Goal: Task Accomplishment & Management: Use online tool/utility

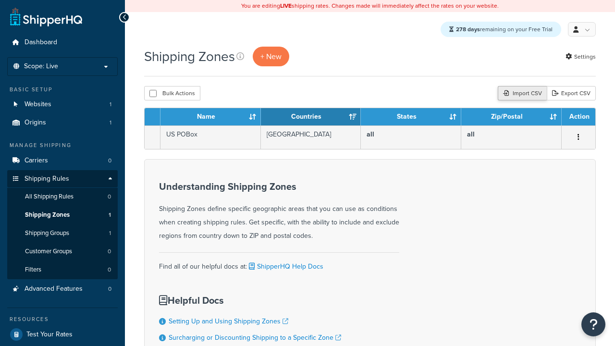
click at [521, 94] on div "Import CSV" at bounding box center [522, 93] width 49 height 14
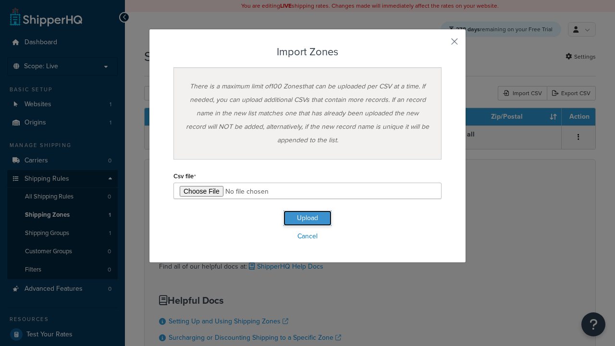
click at [308, 218] on button "Upload" at bounding box center [308, 217] width 48 height 15
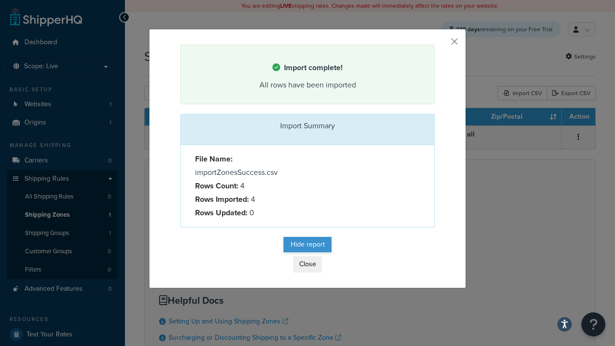
click at [308, 245] on button "Hide report" at bounding box center [308, 244] width 48 height 15
